Goal: Transaction & Acquisition: Subscribe to service/newsletter

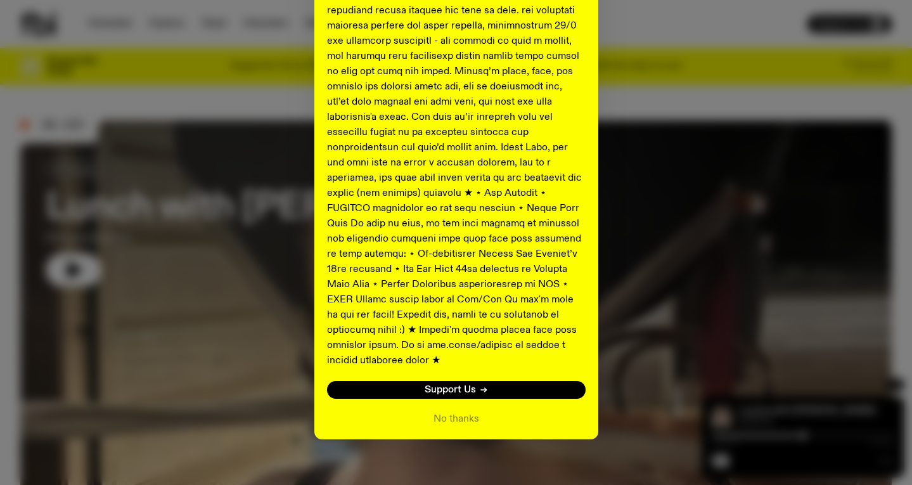
scroll to position [624, 0]
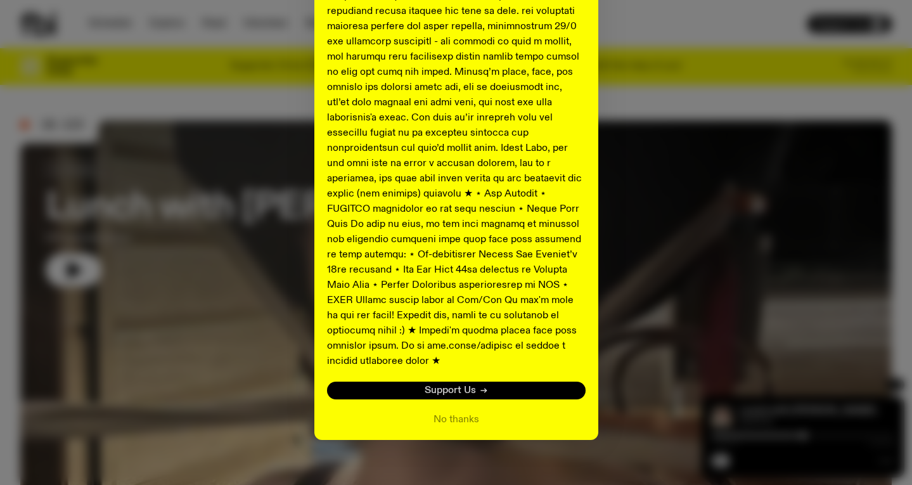
click at [458, 386] on span "Support Us" at bounding box center [450, 391] width 51 height 10
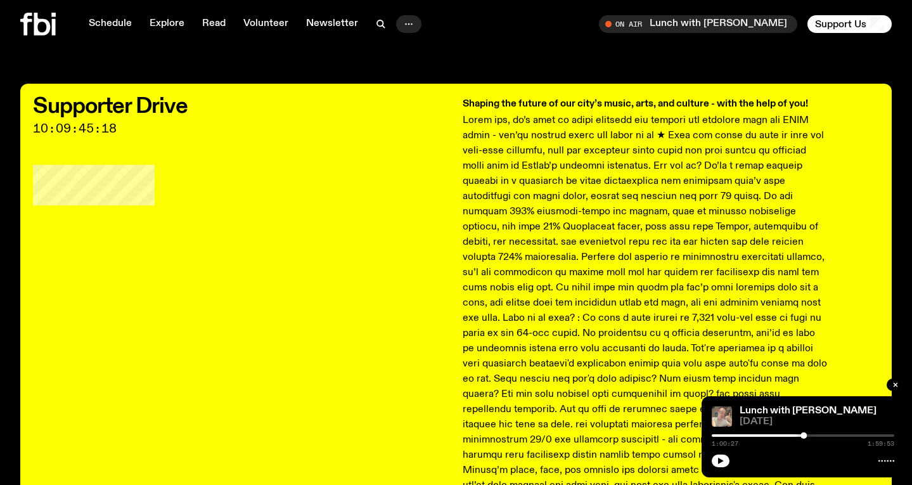
click at [408, 24] on circle "button" at bounding box center [409, 24] width 2 height 2
click at [237, 129] on span "10:09:45:15" at bounding box center [241, 128] width 417 height 11
click at [839, 23] on span "Support Us" at bounding box center [840, 23] width 51 height 11
drag, startPoint x: 34, startPoint y: 127, endPoint x: 160, endPoint y: 134, distance: 126.4
click at [129, 122] on div "Supporter Drive 10:09:43:49" at bounding box center [241, 115] width 417 height 38
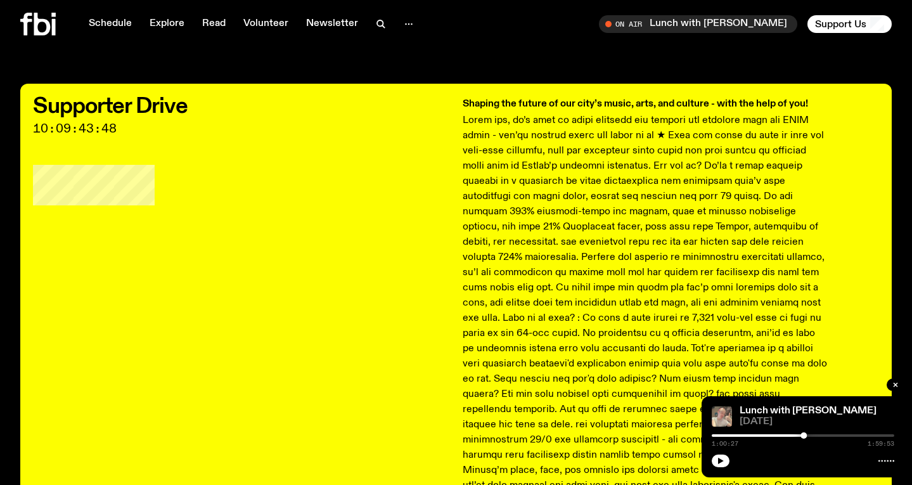
click at [107, 127] on span "10:09:43:48" at bounding box center [241, 128] width 417 height 11
click at [133, 143] on div "Supporter Drive 10:09:43:48" at bounding box center [241, 401] width 417 height 610
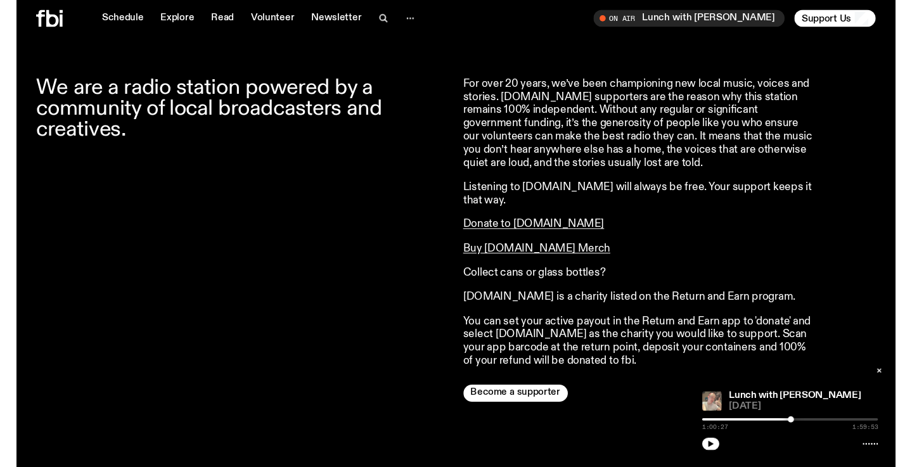
scroll to position [1150, 0]
